Goal: Transaction & Acquisition: Obtain resource

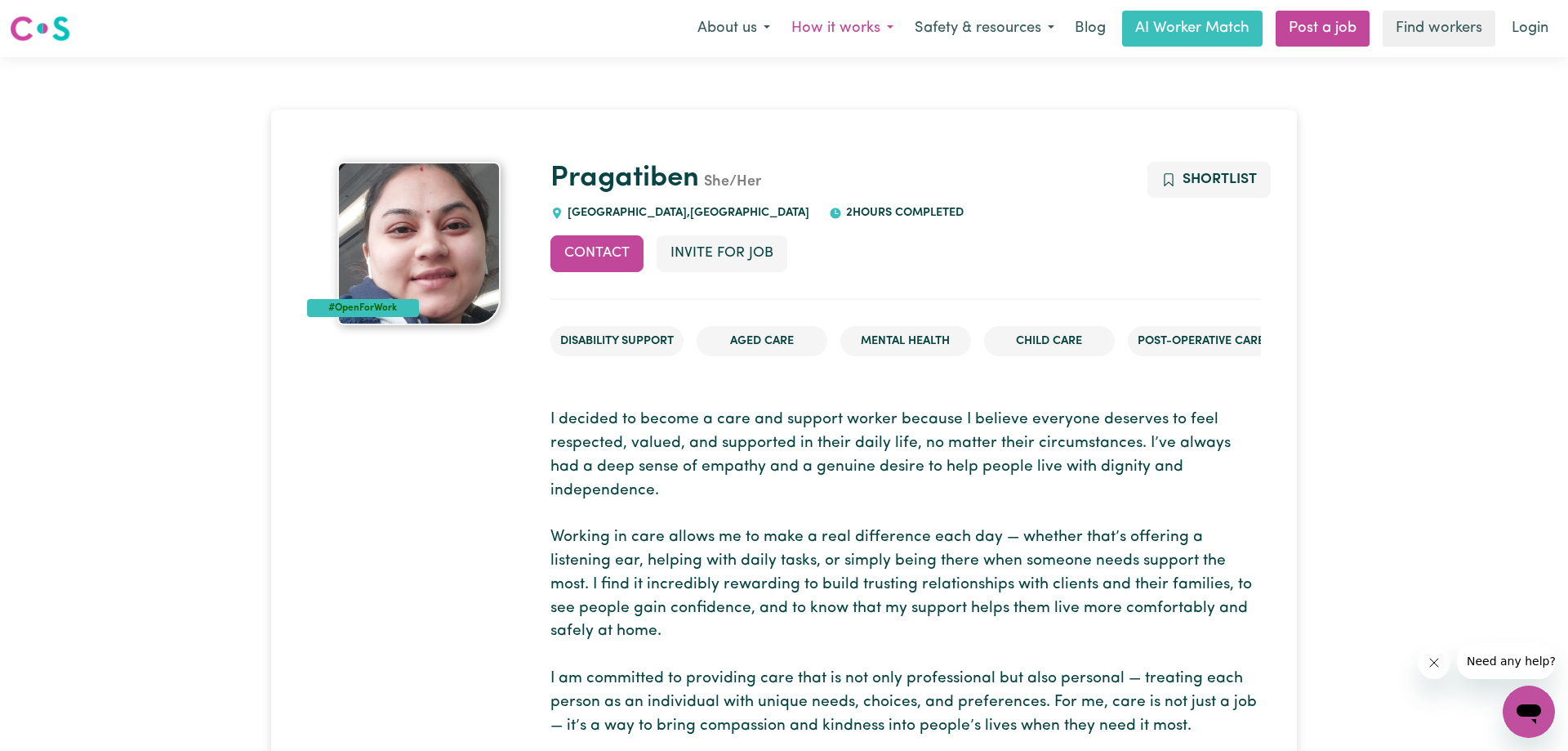
click at [811, 28] on button "How it works" at bounding box center [843, 28] width 123 height 34
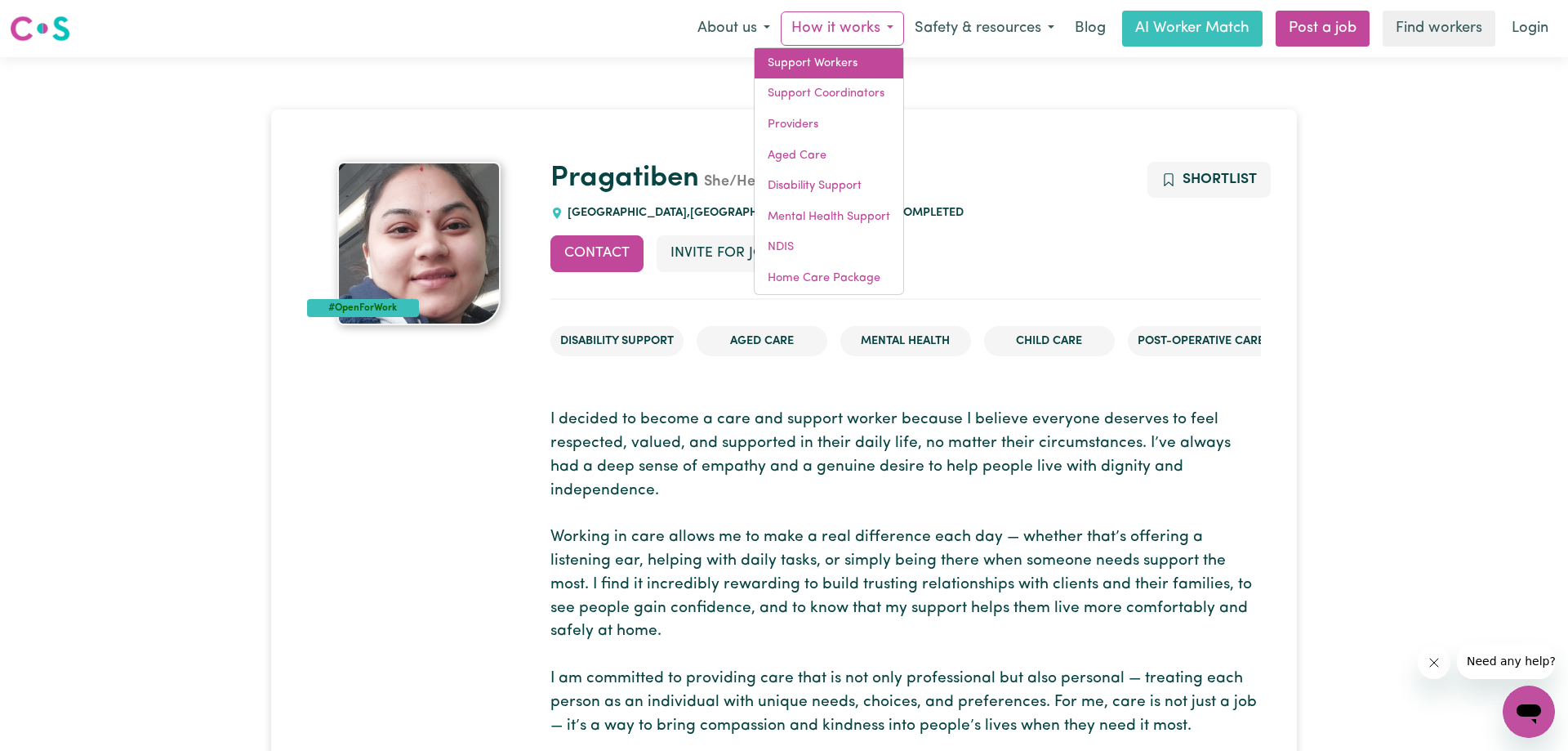
click at [804, 67] on link "Support Workers" at bounding box center [829, 64] width 149 height 31
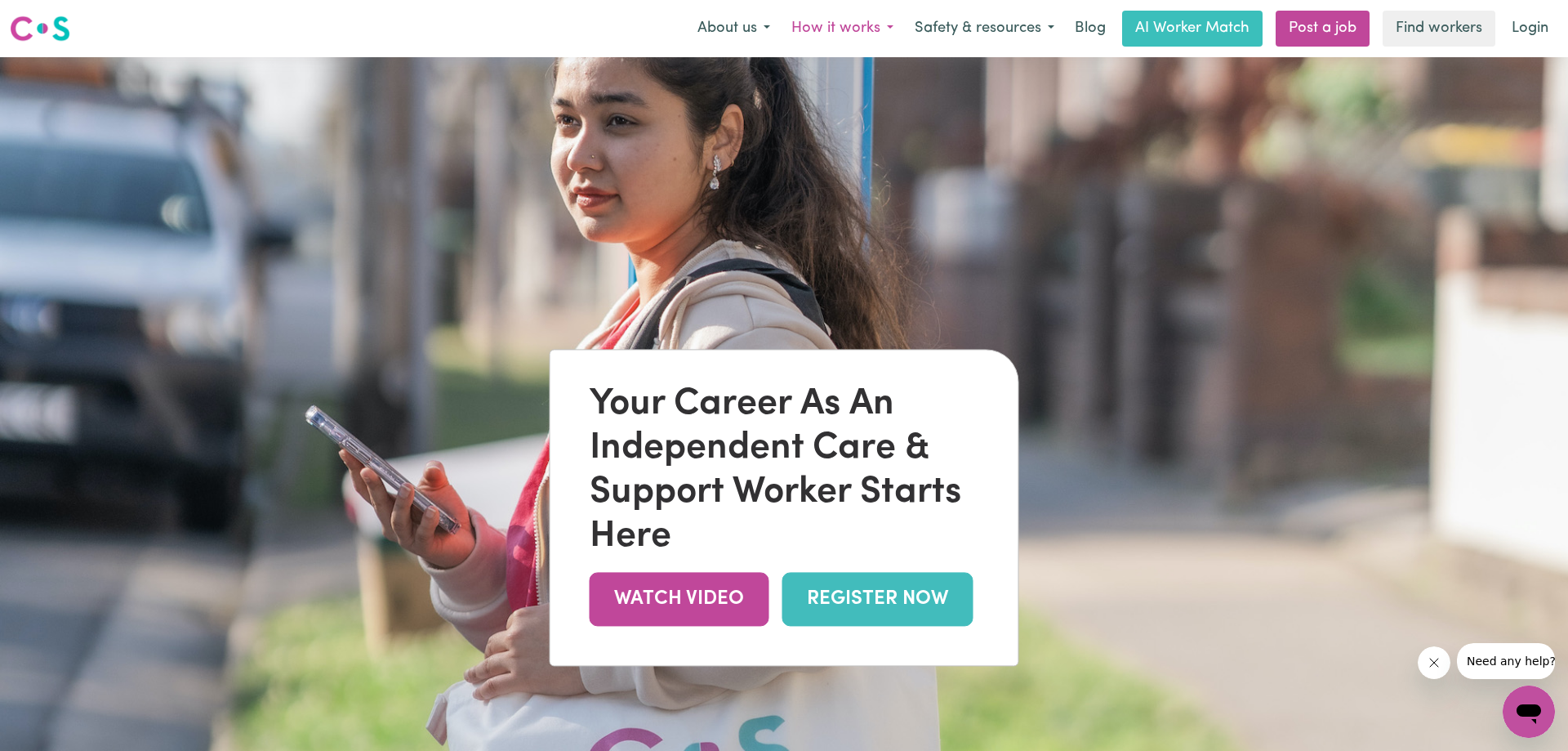
click at [824, 31] on button "How it works" at bounding box center [843, 28] width 123 height 34
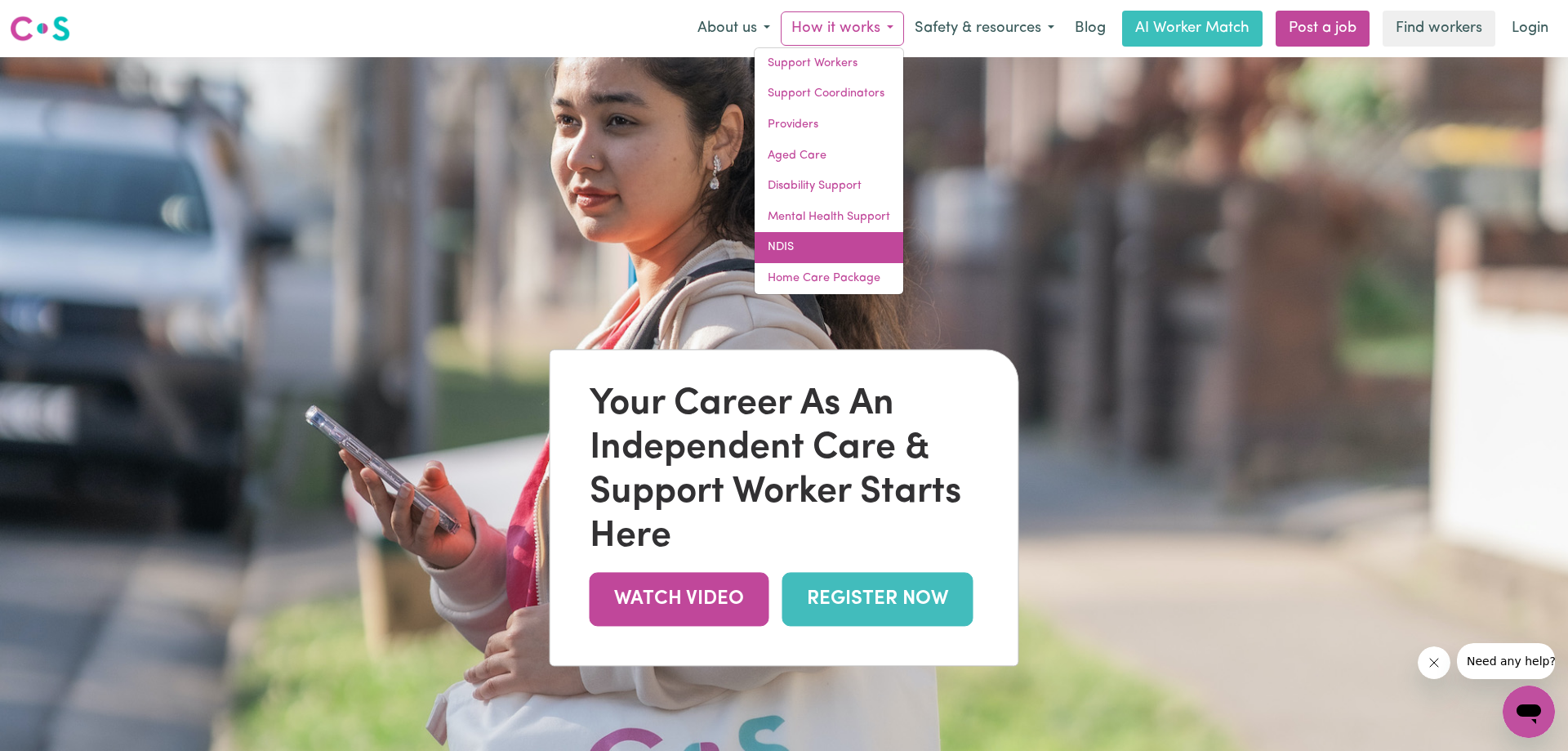
click at [789, 245] on link "NDIS" at bounding box center [829, 248] width 149 height 31
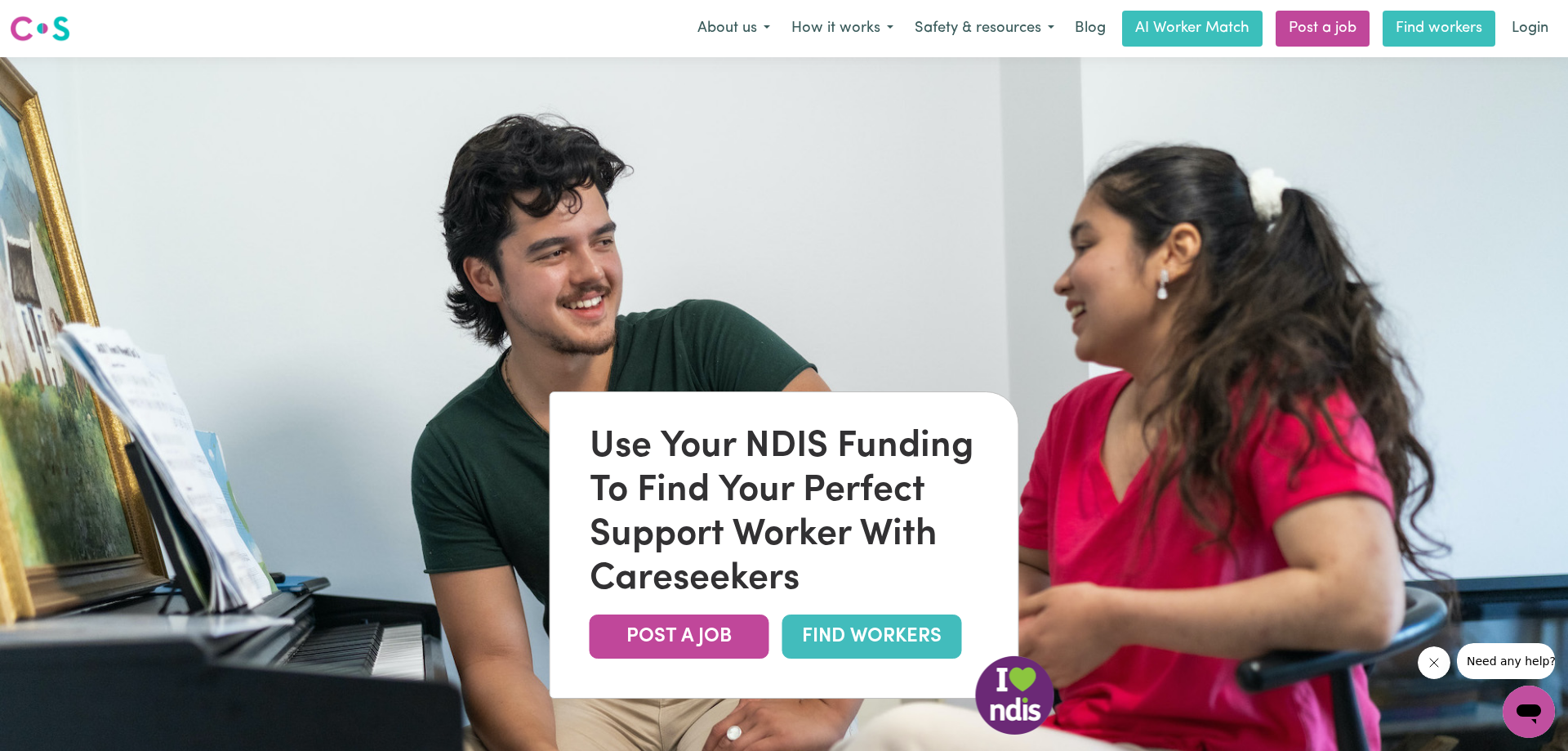
click at [1436, 34] on link "Find workers" at bounding box center [1439, 28] width 113 height 36
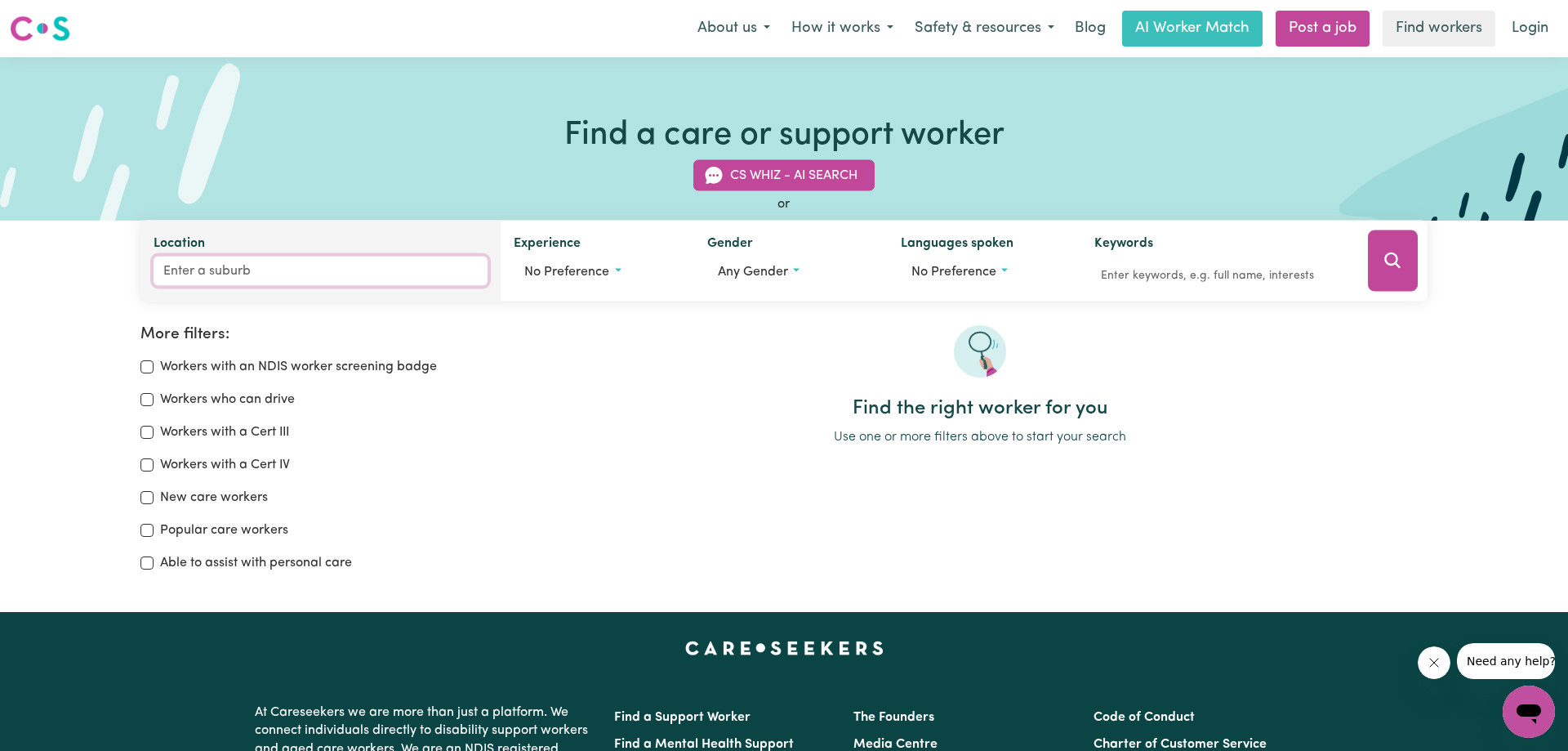
click at [224, 266] on input "Location" at bounding box center [321, 272] width 334 height 30
type input "East"
type input "East ALBURY, New South Wales, 2640"
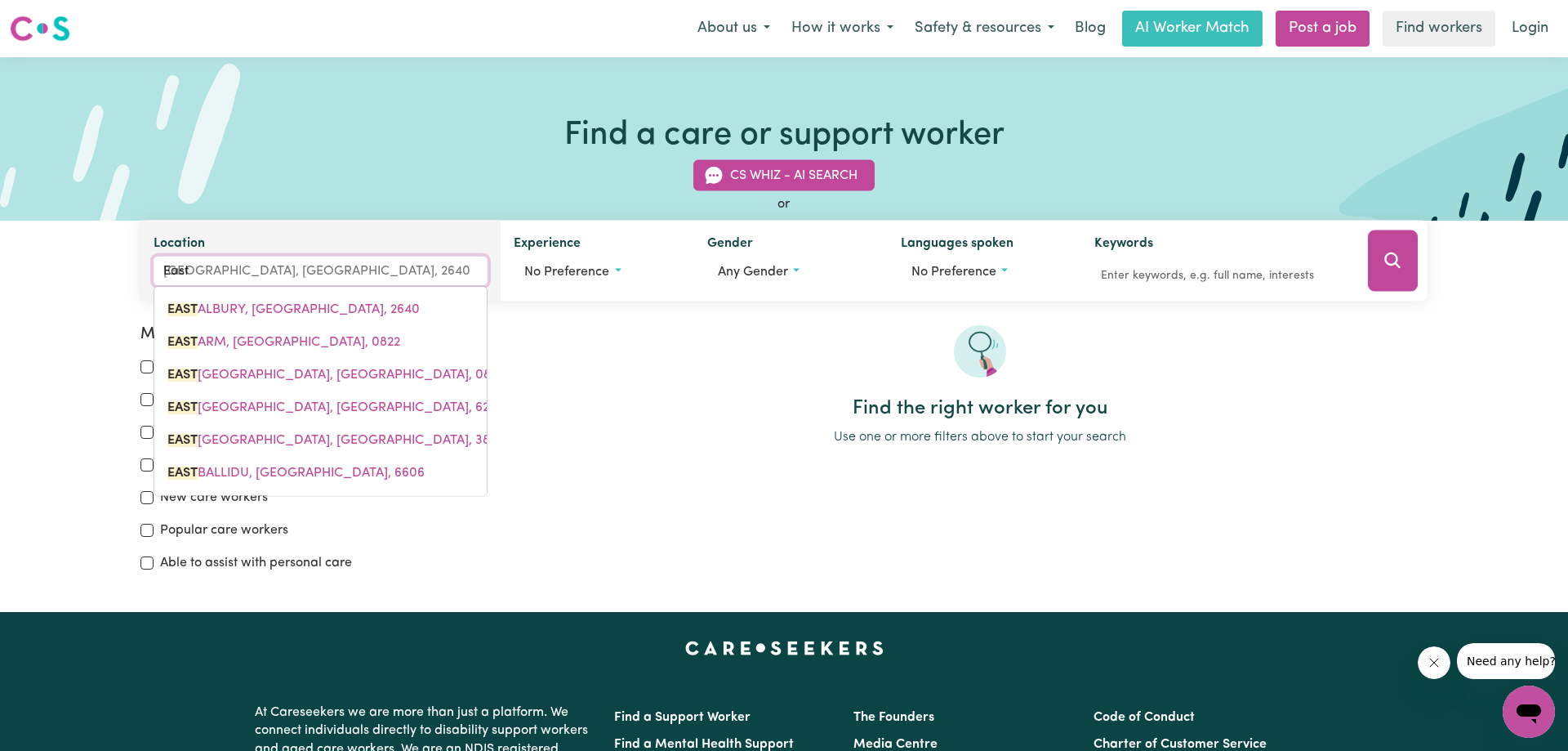
type input "Eastw"
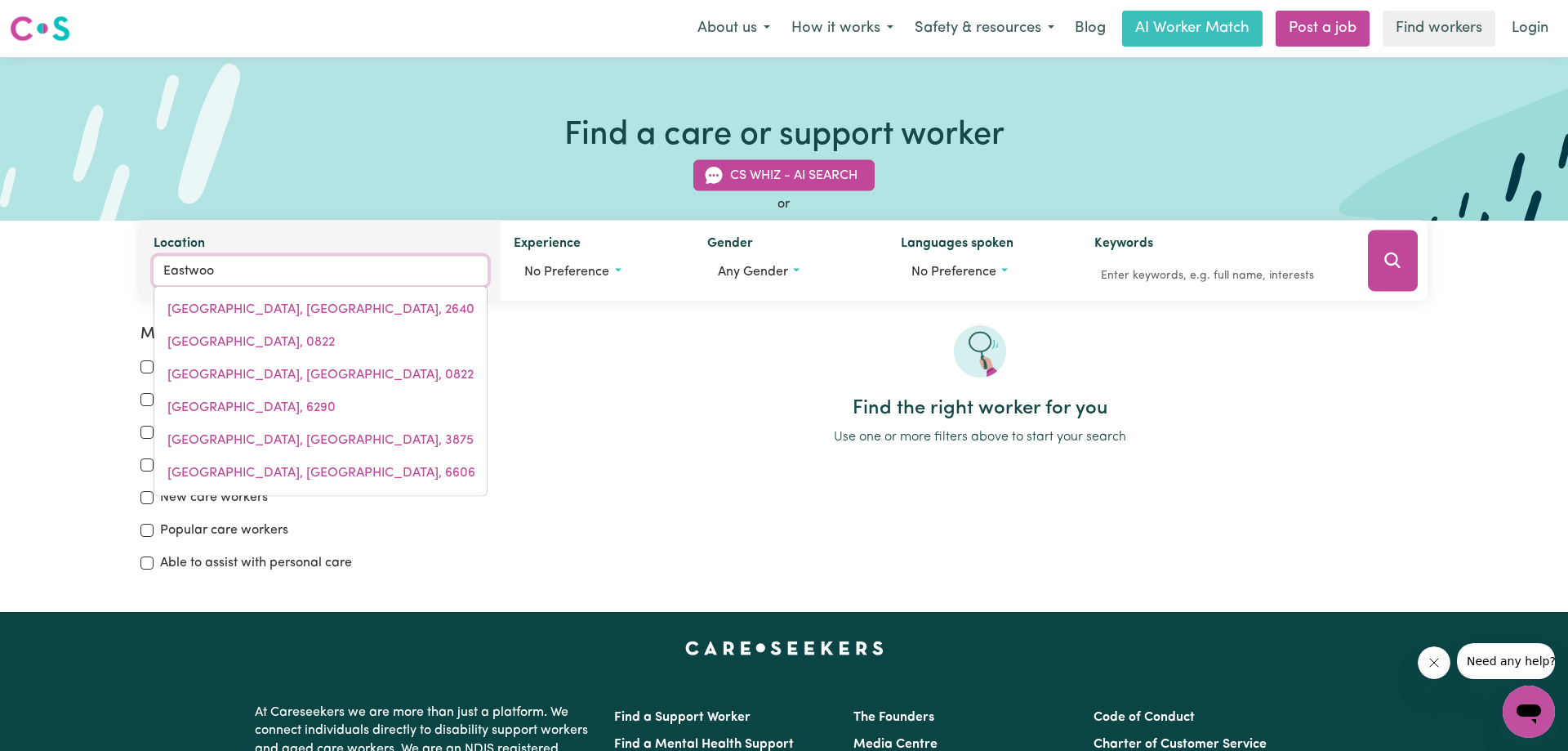
type input "Eastwood"
type input "Eastwood, New South Wales, 2122"
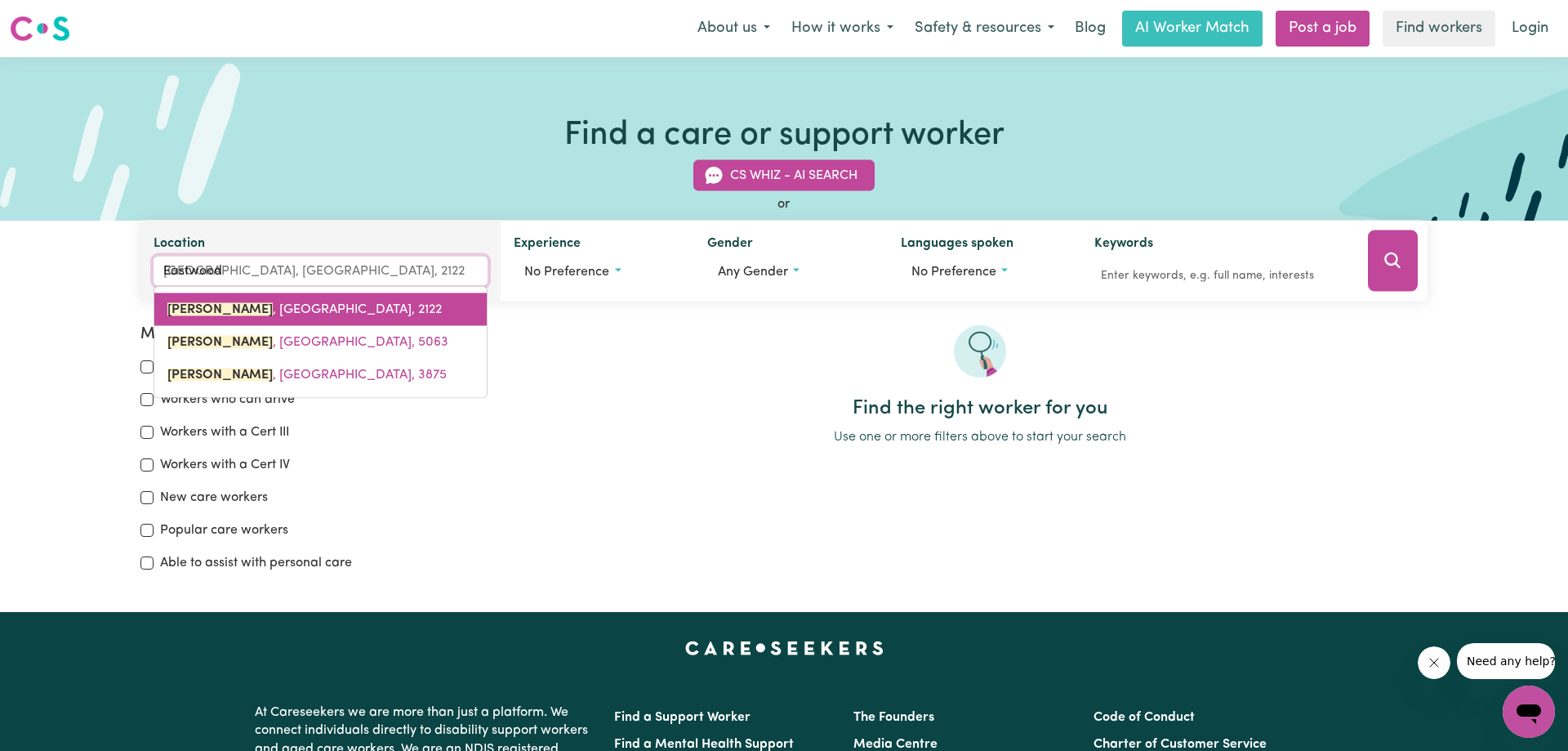
click at [297, 303] on span "EASTWOOD , New South Wales, 2122" at bounding box center [305, 309] width 275 height 13
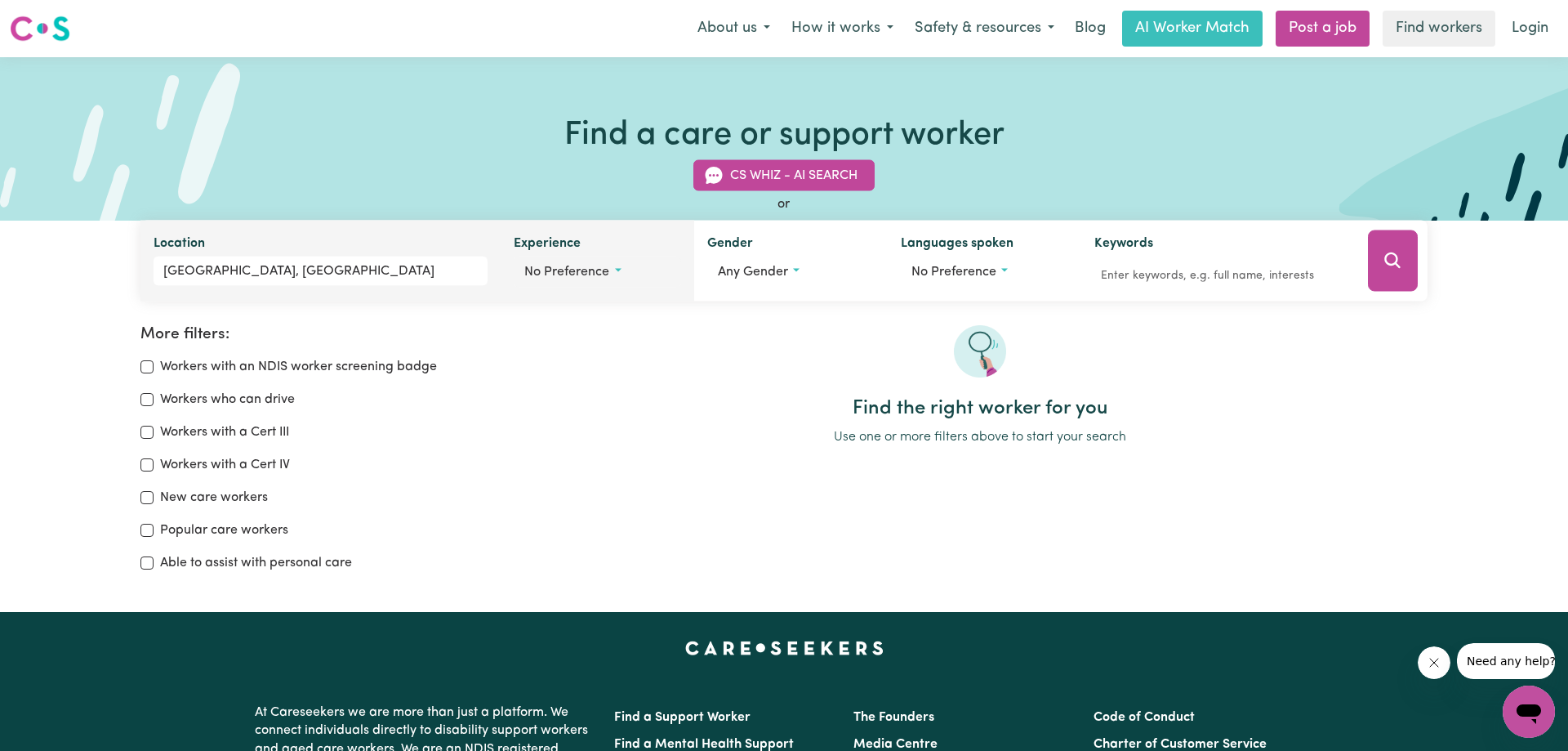
click at [560, 271] on span "No preference" at bounding box center [567, 272] width 85 height 13
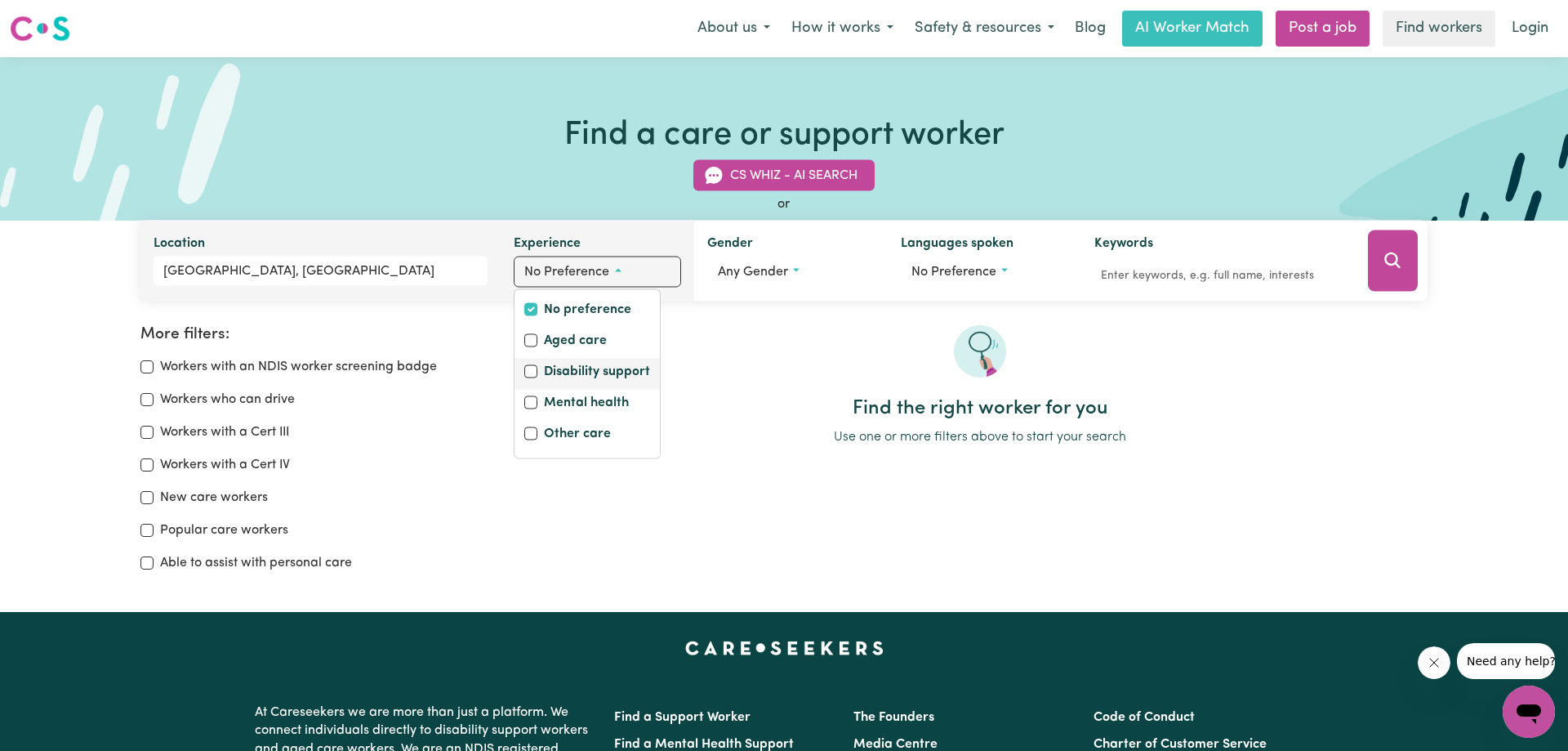
click at [562, 372] on label "Disability support" at bounding box center [597, 373] width 106 height 23
click at [537, 372] on input "Disability support" at bounding box center [530, 372] width 13 height 13
checkbox input "true"
checkbox input "false"
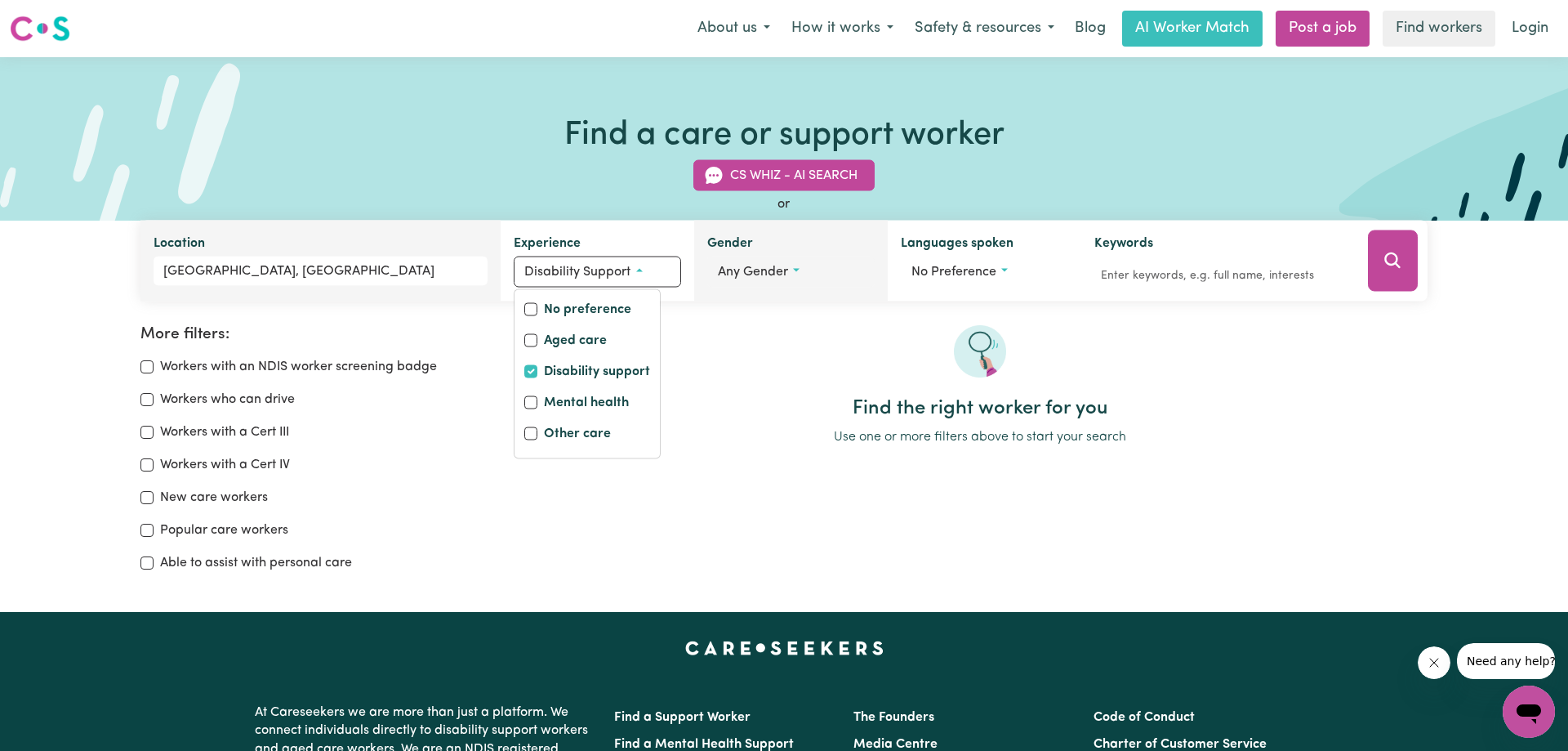
click at [754, 274] on span "Any gender" at bounding box center [752, 272] width 70 height 13
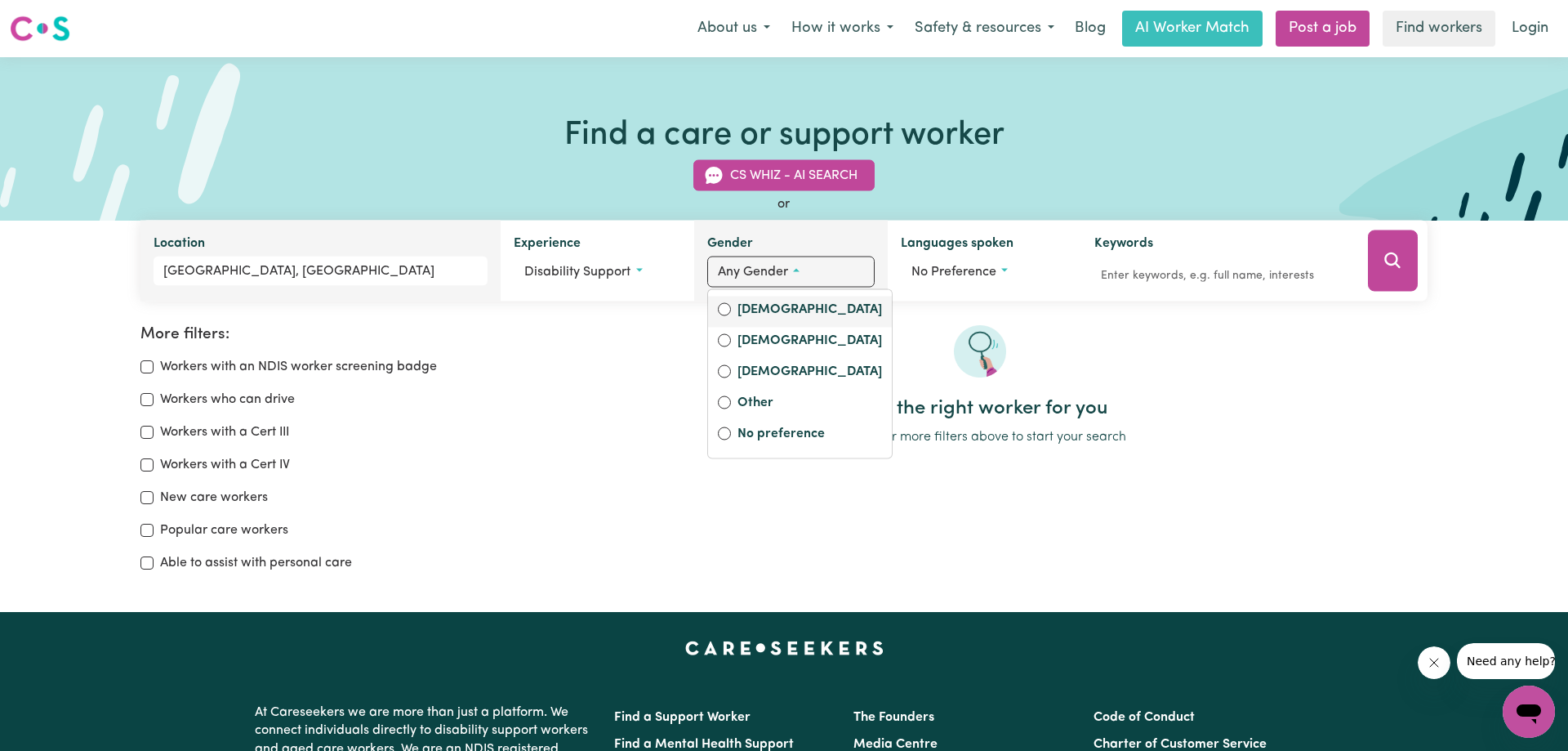
click at [757, 312] on label "Female" at bounding box center [810, 312] width 144 height 23
click at [731, 312] on input "Female" at bounding box center [724, 309] width 13 height 13
radio input "true"
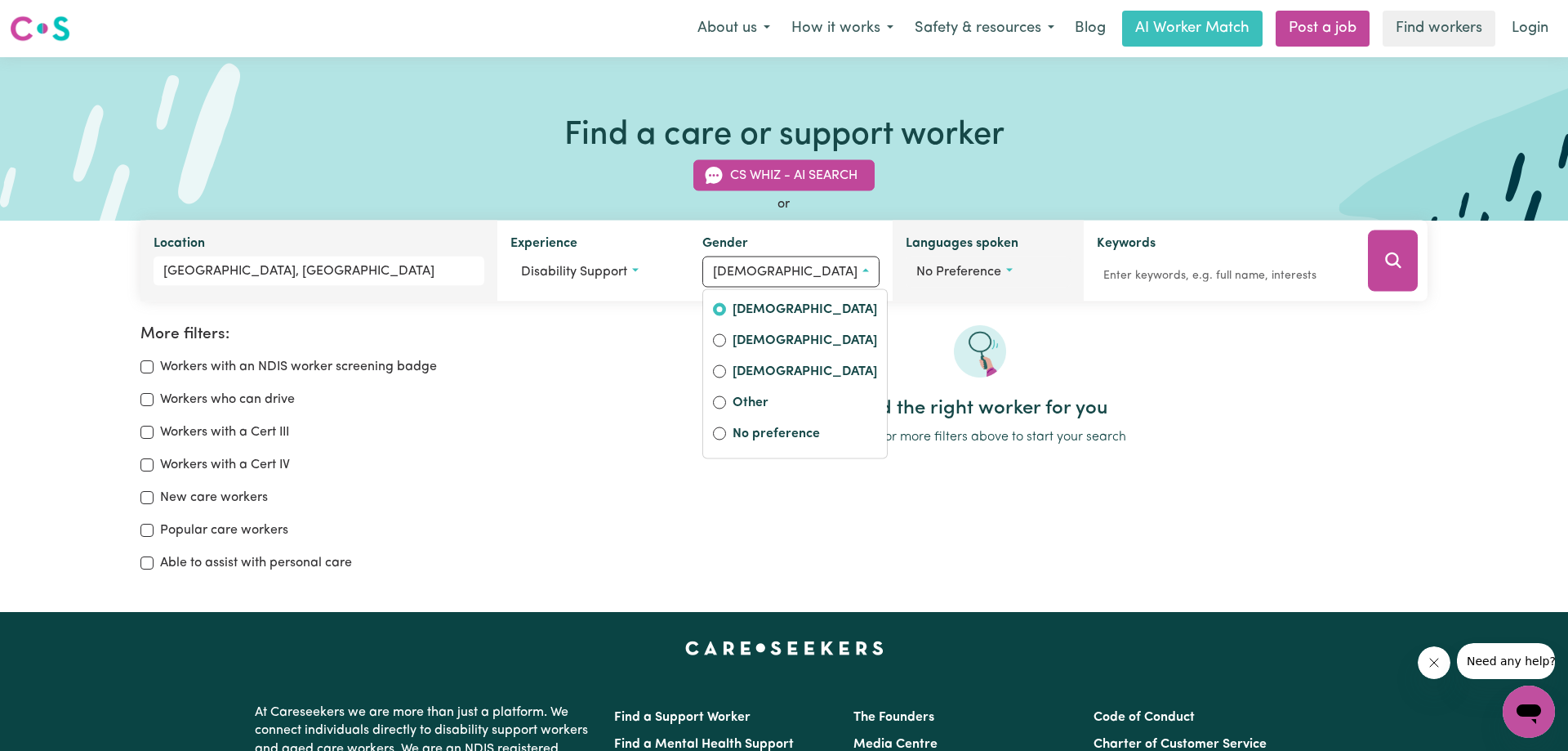
click at [1001, 276] on button "No preference" at bounding box center [988, 272] width 166 height 31
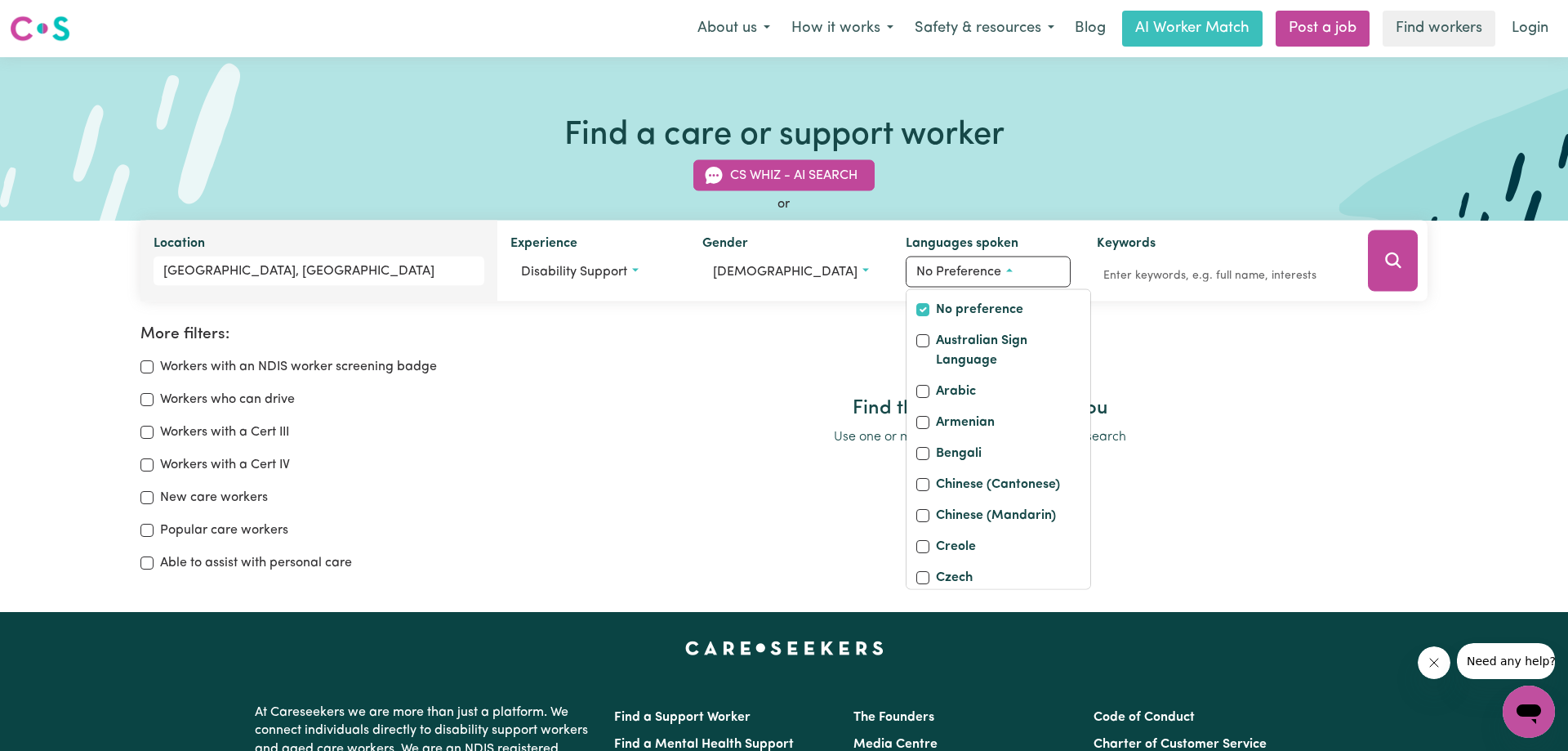
click at [1088, 339] on div at bounding box center [979, 361] width 895 height 72
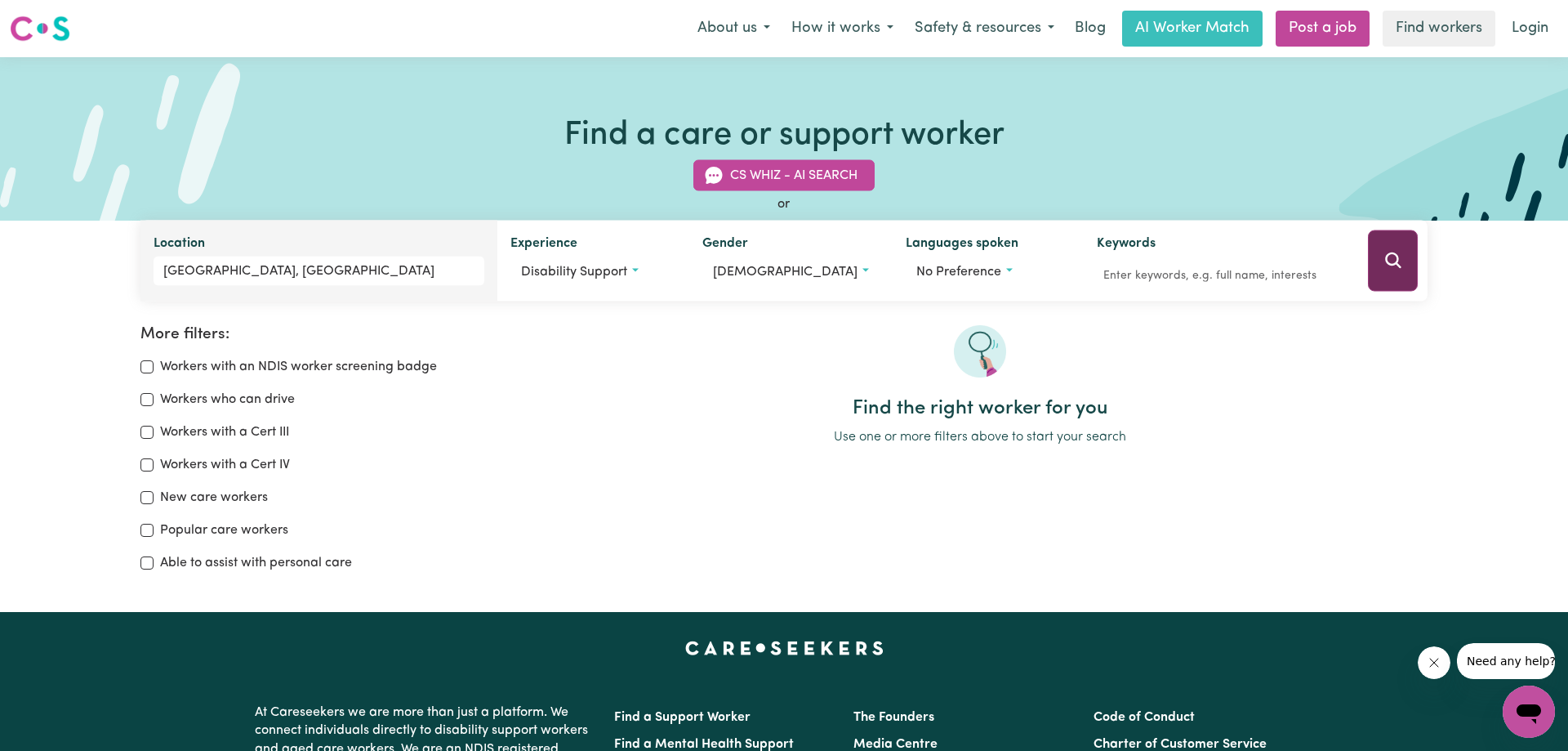
click at [1389, 260] on icon "Search" at bounding box center [1393, 260] width 20 height 20
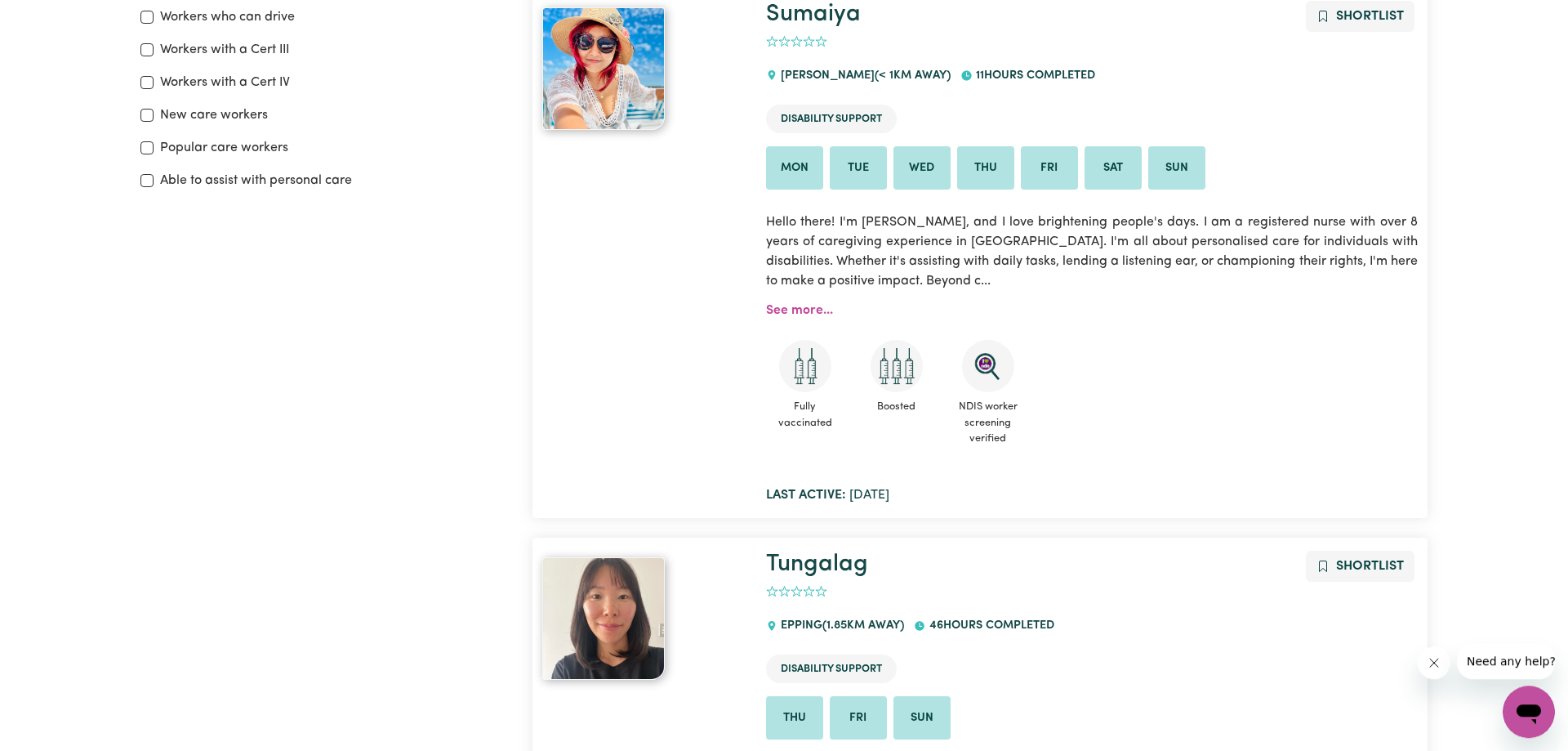
scroll to position [287, 0]
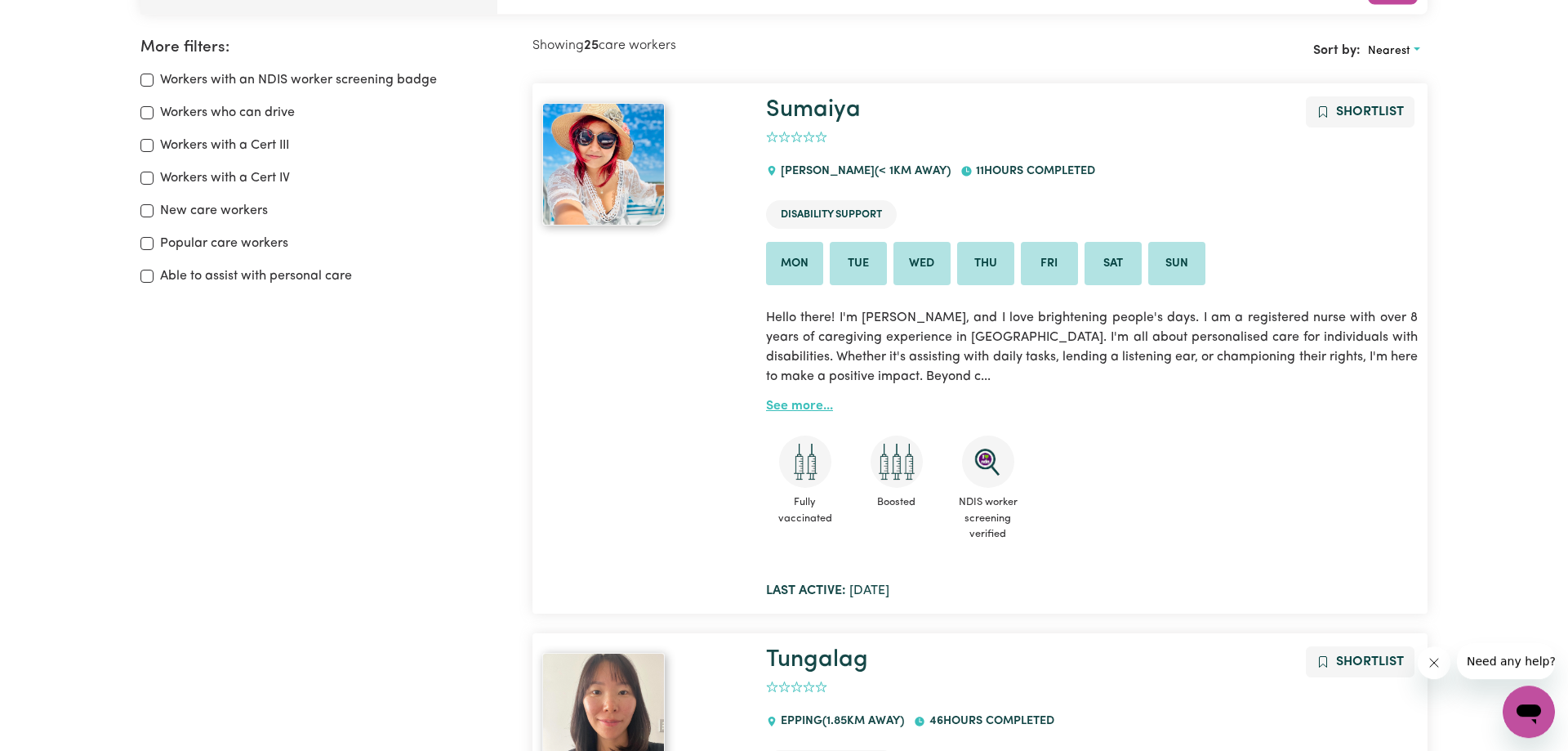
click at [815, 405] on link "See more..." at bounding box center [799, 406] width 67 height 13
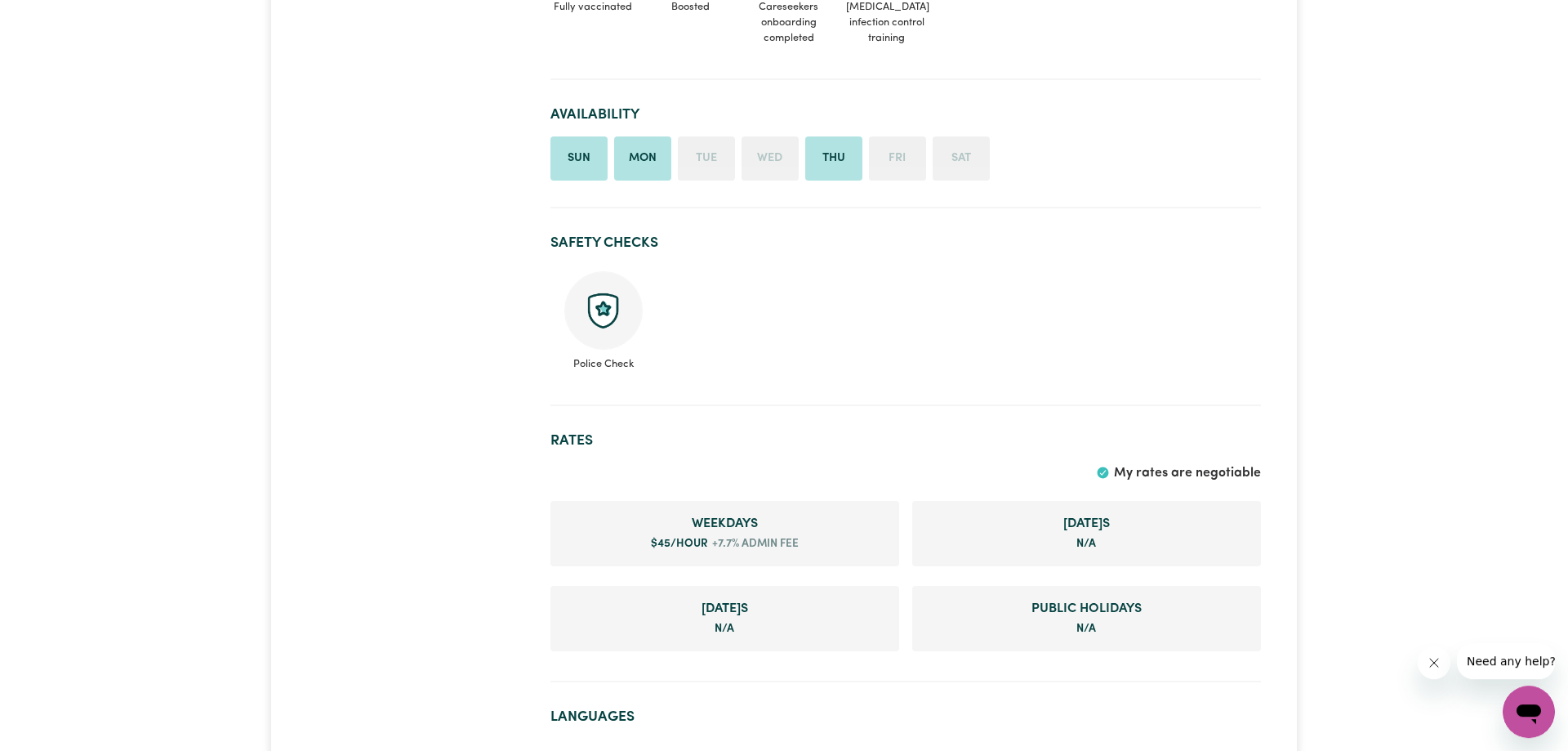
scroll to position [1000, 0]
